Goal: Task Accomplishment & Management: Manage account settings

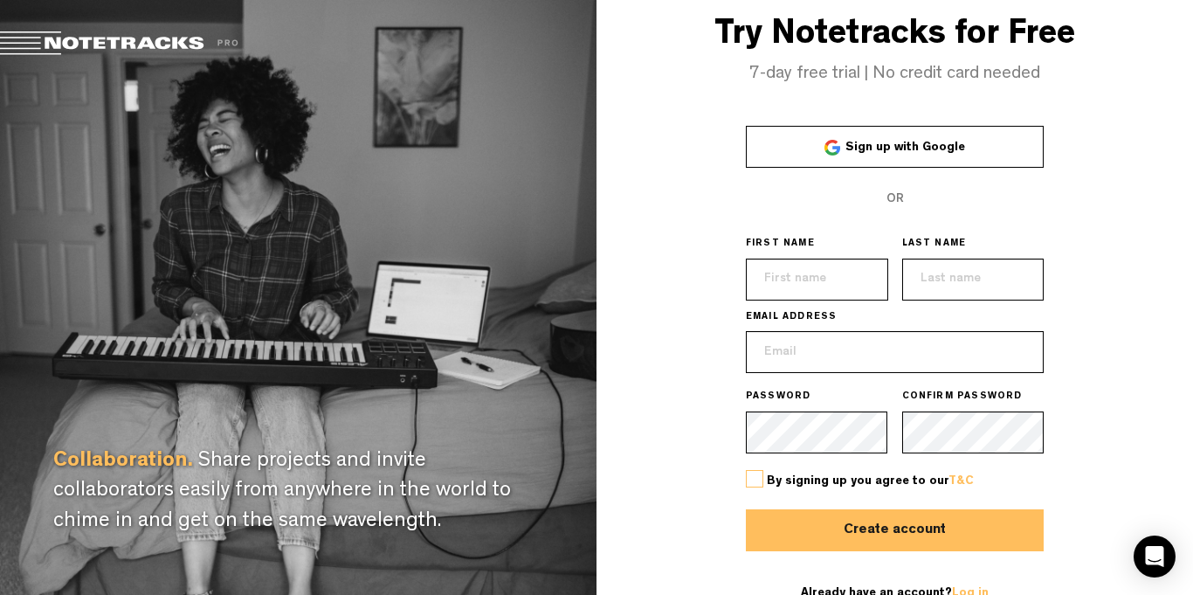
click at [848, 149] on span "Sign up with Google" at bounding box center [906, 148] width 120 height 12
click at [791, 149] on link "Sign up with Google" at bounding box center [895, 147] width 299 height 42
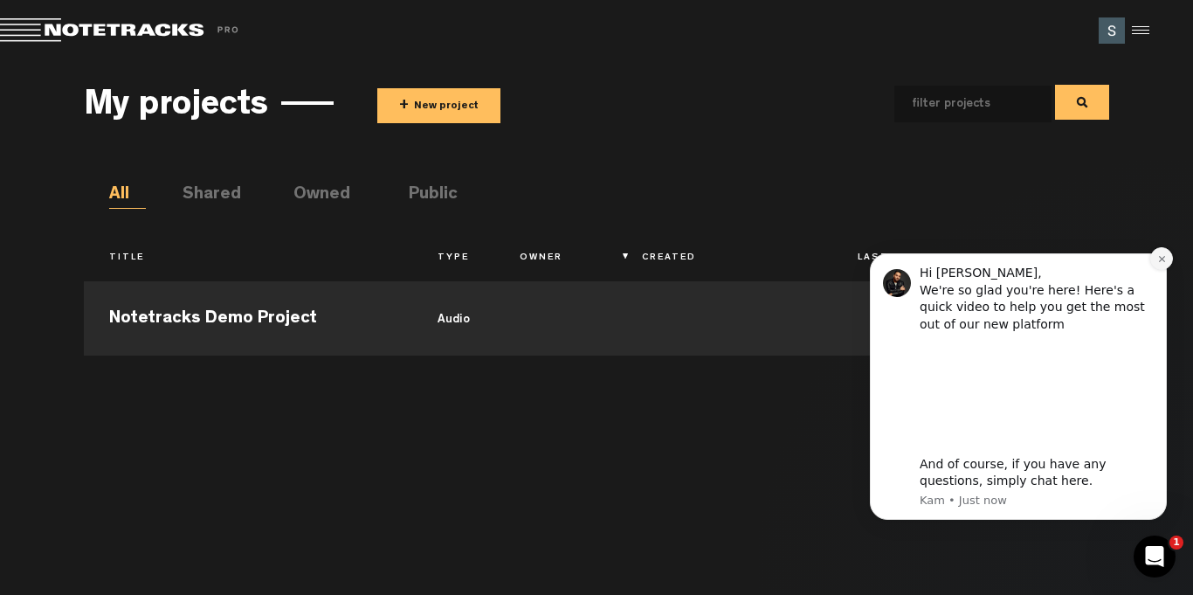
click at [1158, 256] on icon "Dismiss notification" at bounding box center [1163, 259] width 10 height 10
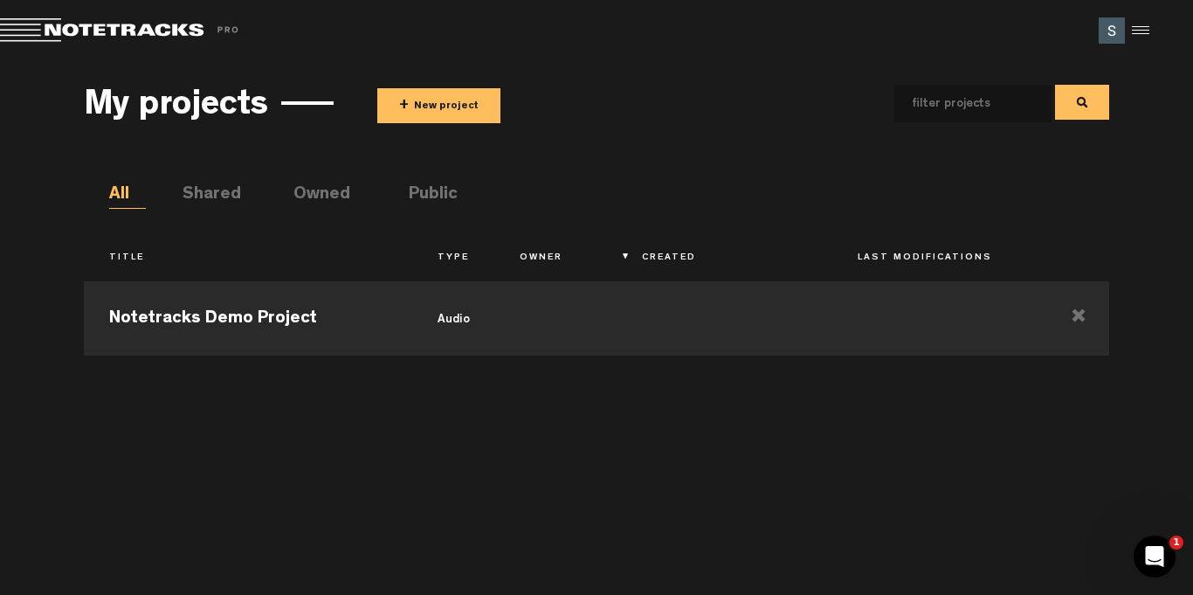
click at [943, 104] on input "text" at bounding box center [959, 104] width 129 height 37
type input "drinking alone"
click at [1058, 101] on button at bounding box center [1082, 102] width 54 height 35
click at [1136, 25] on div at bounding box center [1138, 30] width 26 height 26
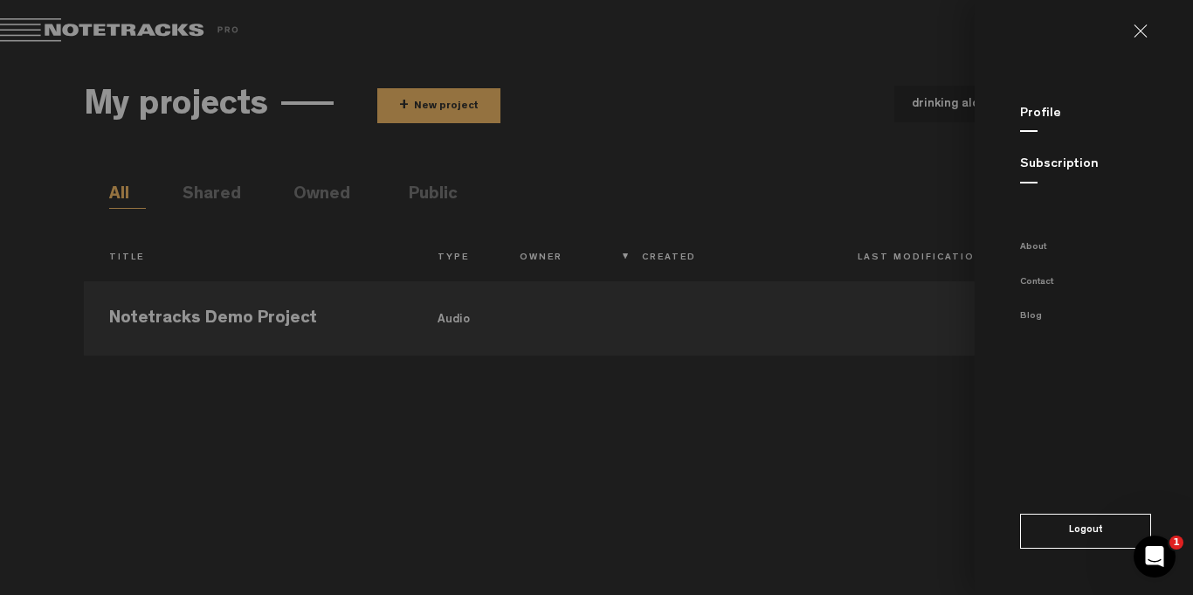
click at [1033, 151] on md-sidenav "Profile Subscription About Contact Blog Logout" at bounding box center [1084, 297] width 218 height 595
click at [1033, 171] on div "Subscription" at bounding box center [1106, 165] width 173 height 18
click at [1033, 158] on link "Subscription" at bounding box center [1059, 164] width 79 height 13
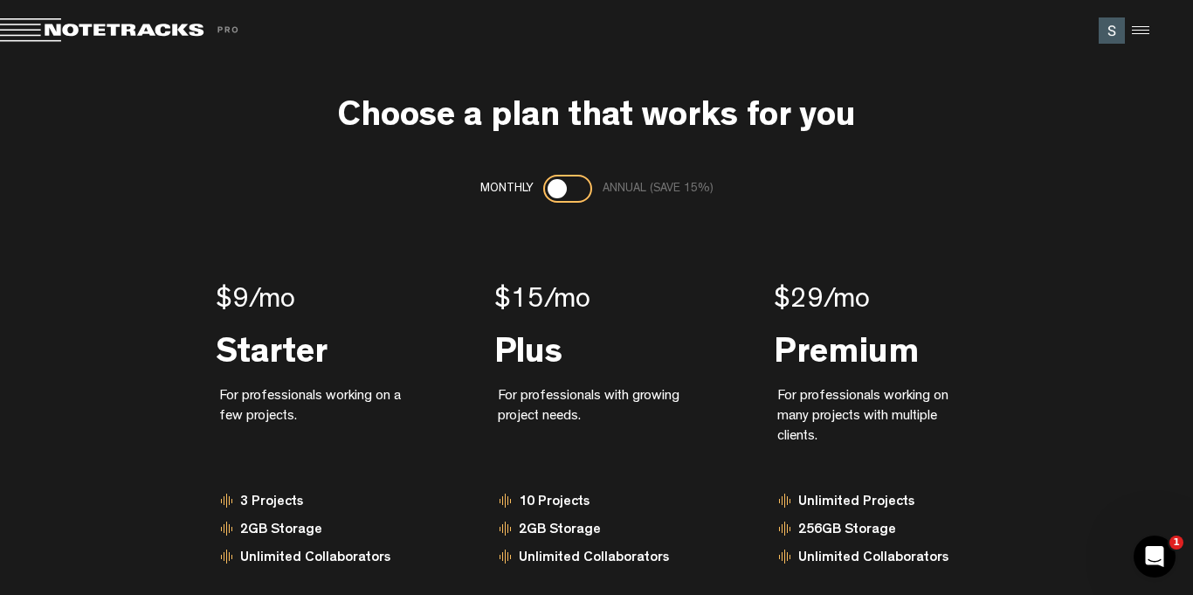
click at [28, 25] on span at bounding box center [122, 30] width 245 height 24
